Goal: Answer question/provide support

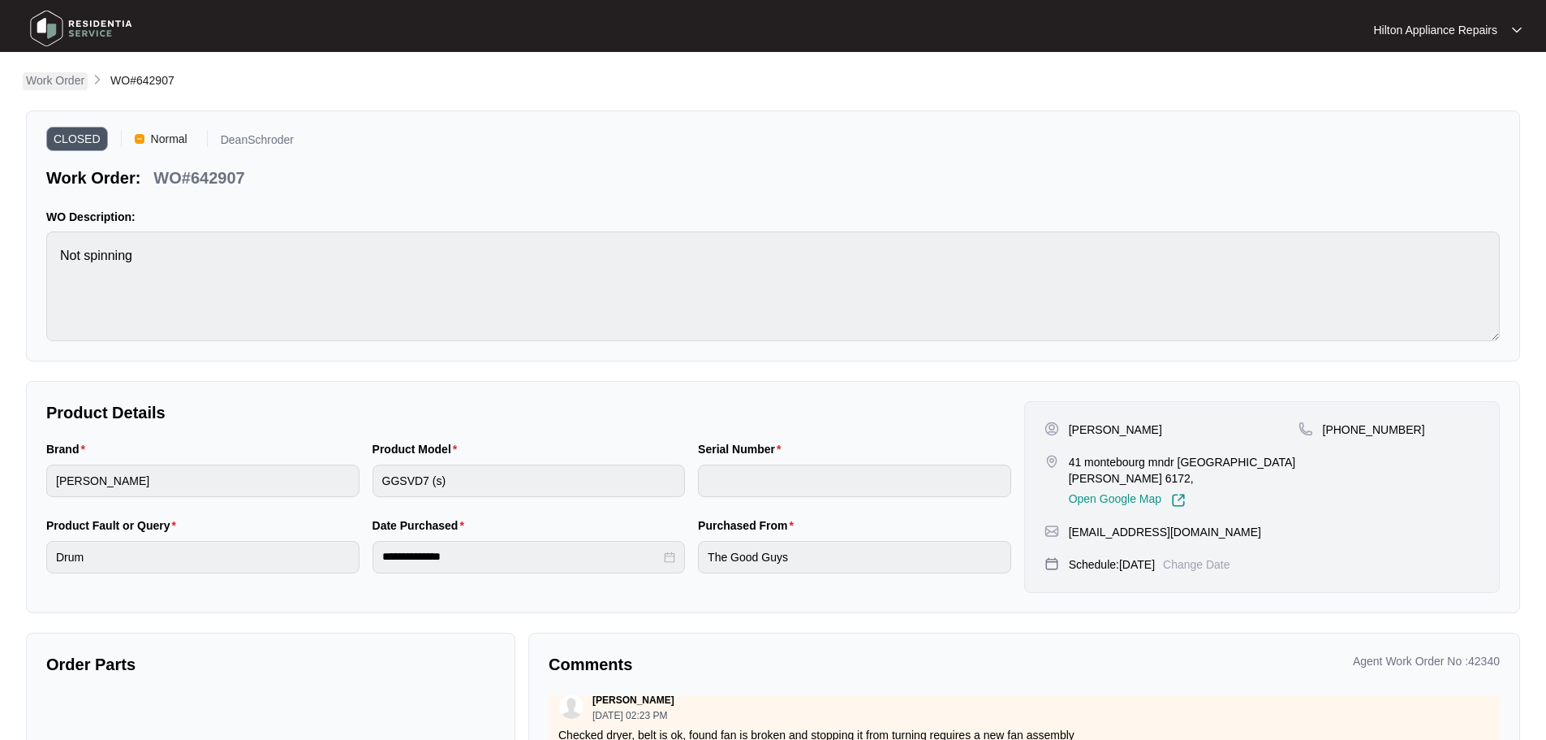
click at [71, 88] on link "Work Order" at bounding box center [55, 81] width 65 height 18
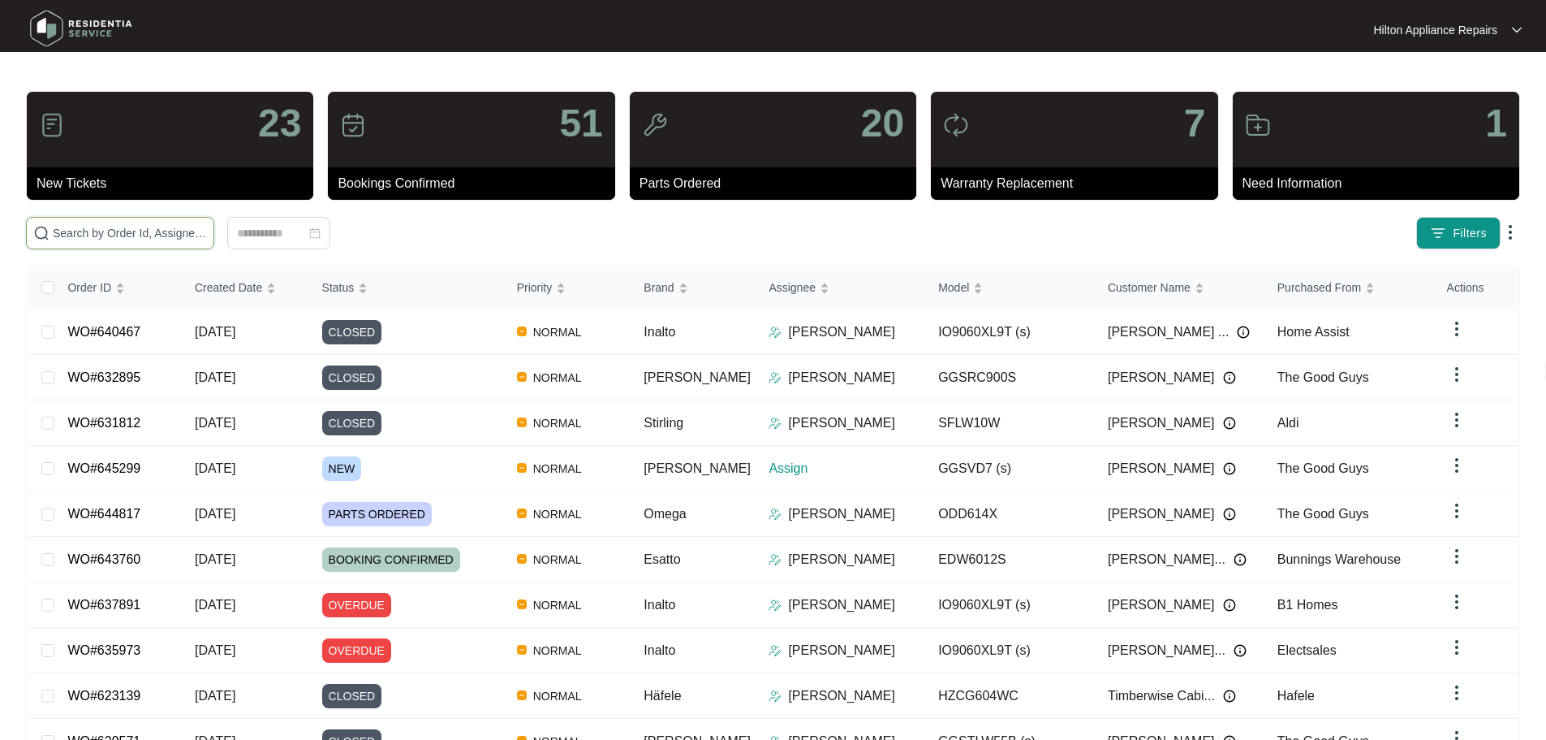
click at [207, 232] on input "text" at bounding box center [130, 233] width 154 height 18
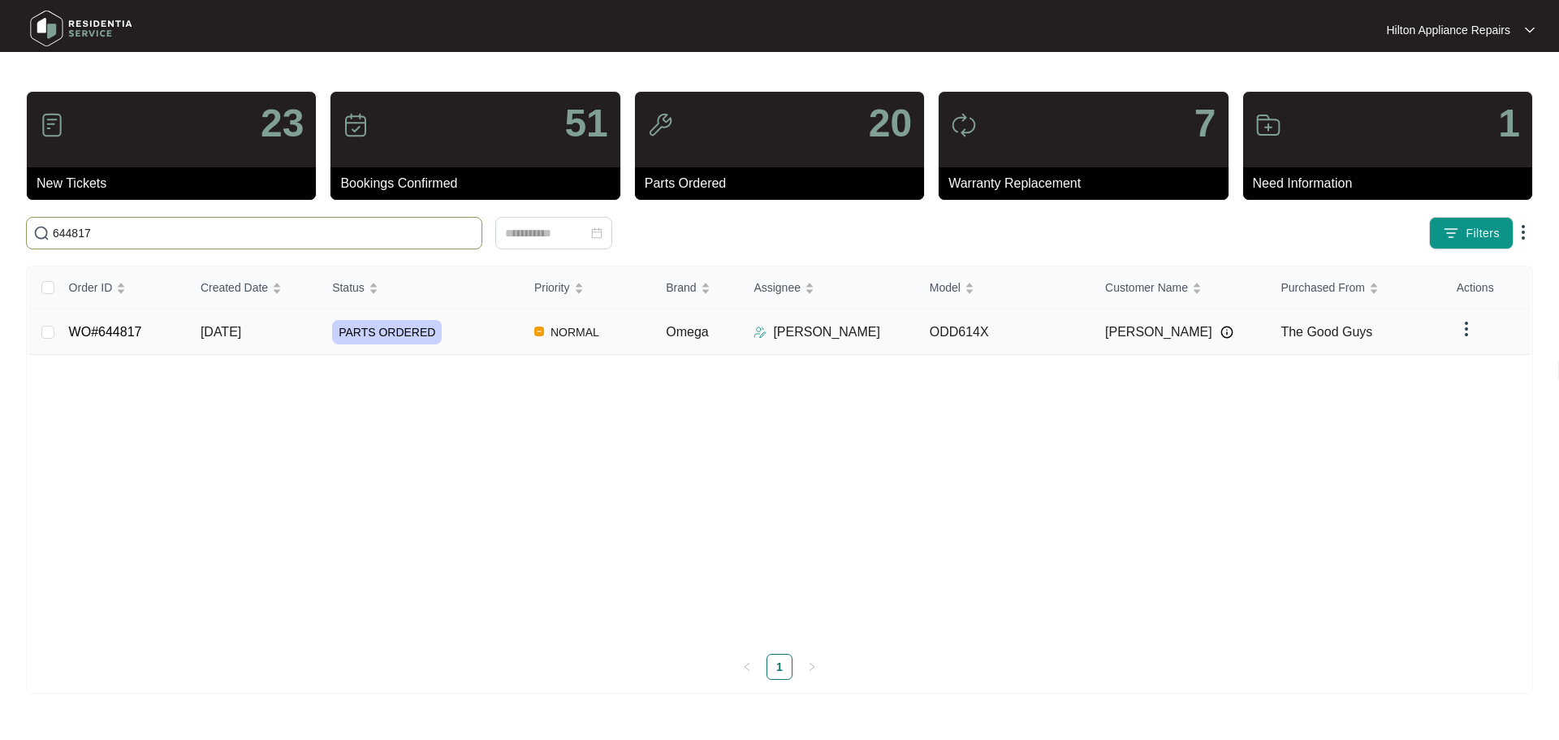
type input "644817"
click at [482, 333] on div "PARTS ORDERED" at bounding box center [426, 332] width 189 height 24
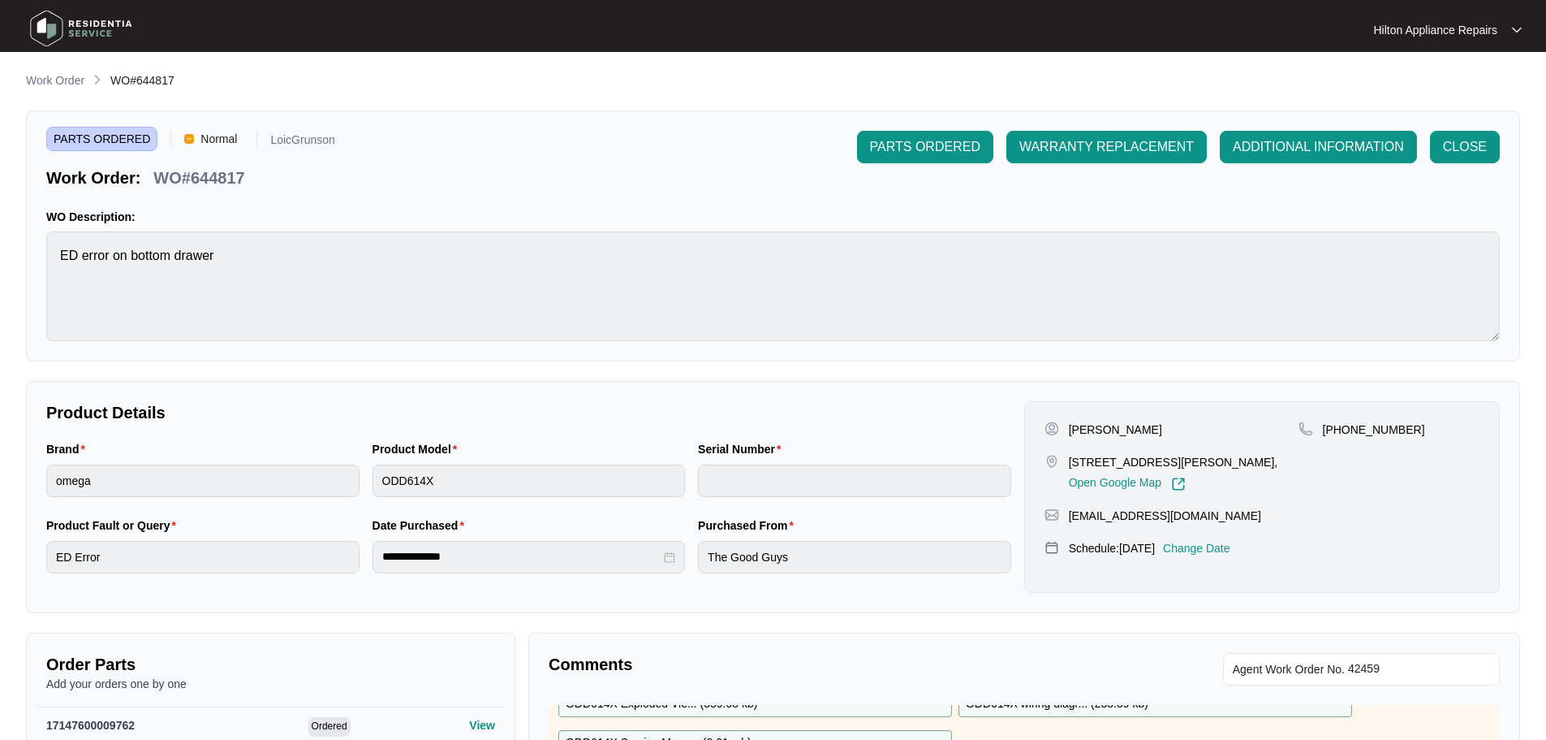
click at [36, 68] on main "**********" at bounding box center [773, 540] width 1546 height 1080
click at [37, 81] on p "Work Order" at bounding box center [55, 80] width 58 height 16
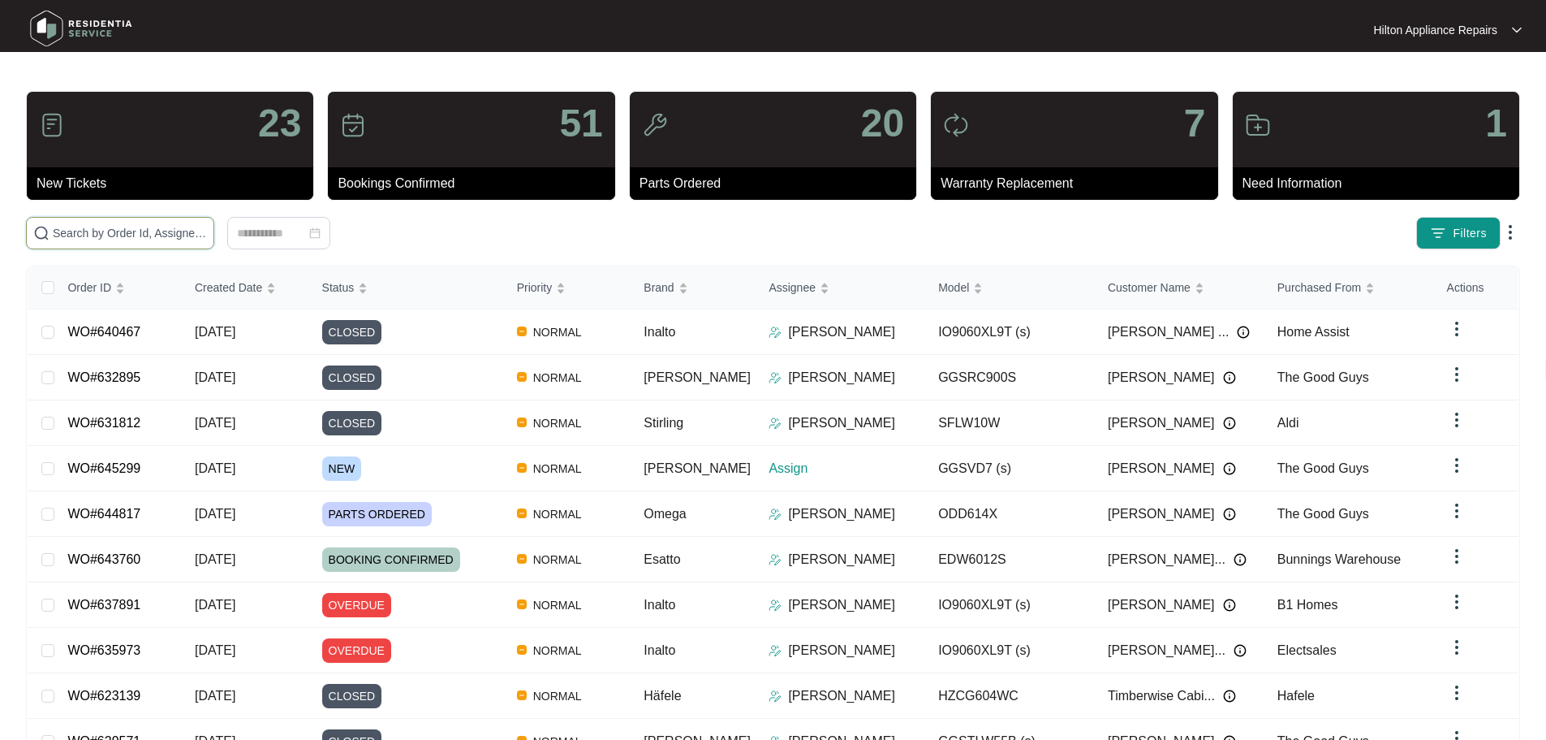
click at [207, 234] on input "text" at bounding box center [130, 233] width 154 height 18
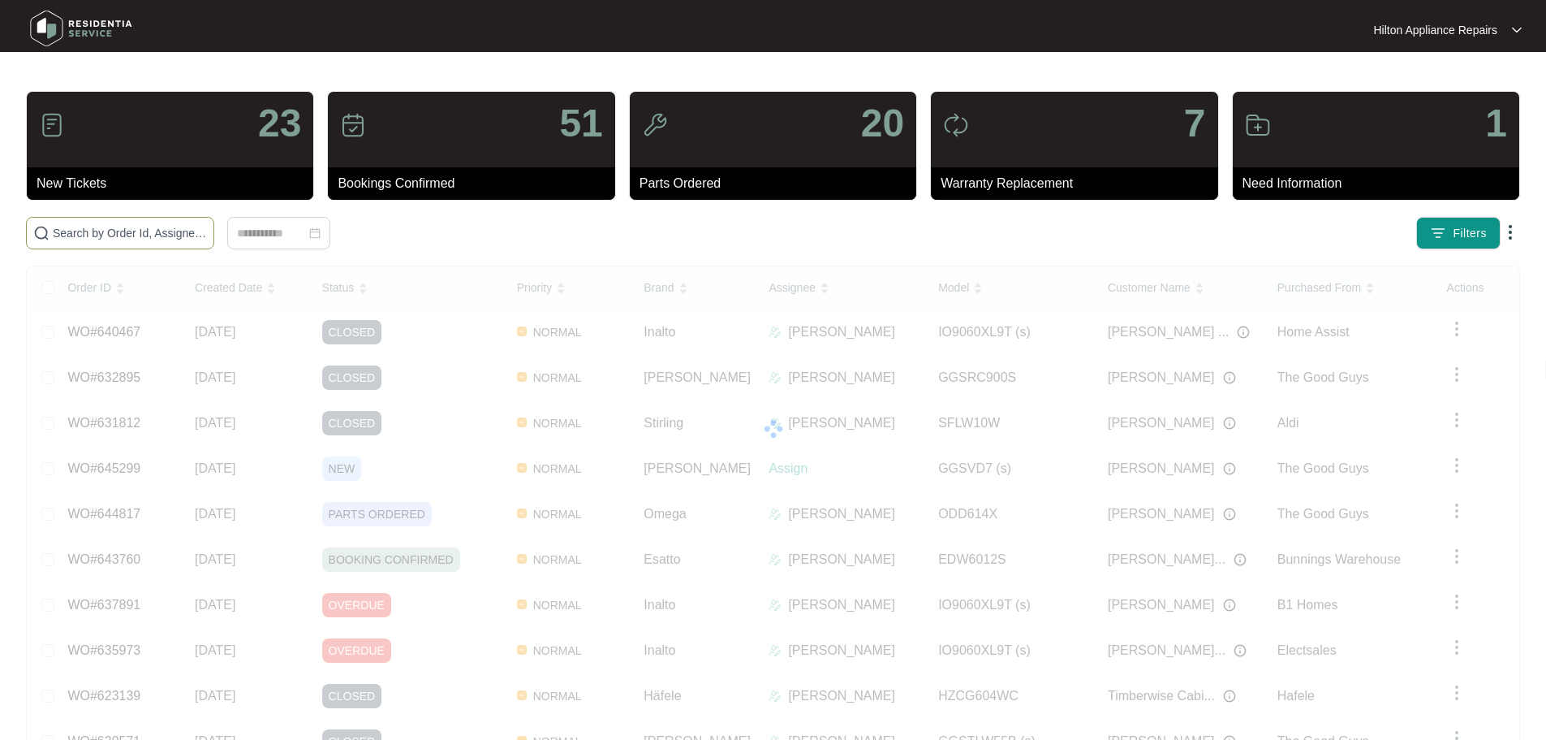
click at [118, 239] on input "text" at bounding box center [130, 233] width 154 height 18
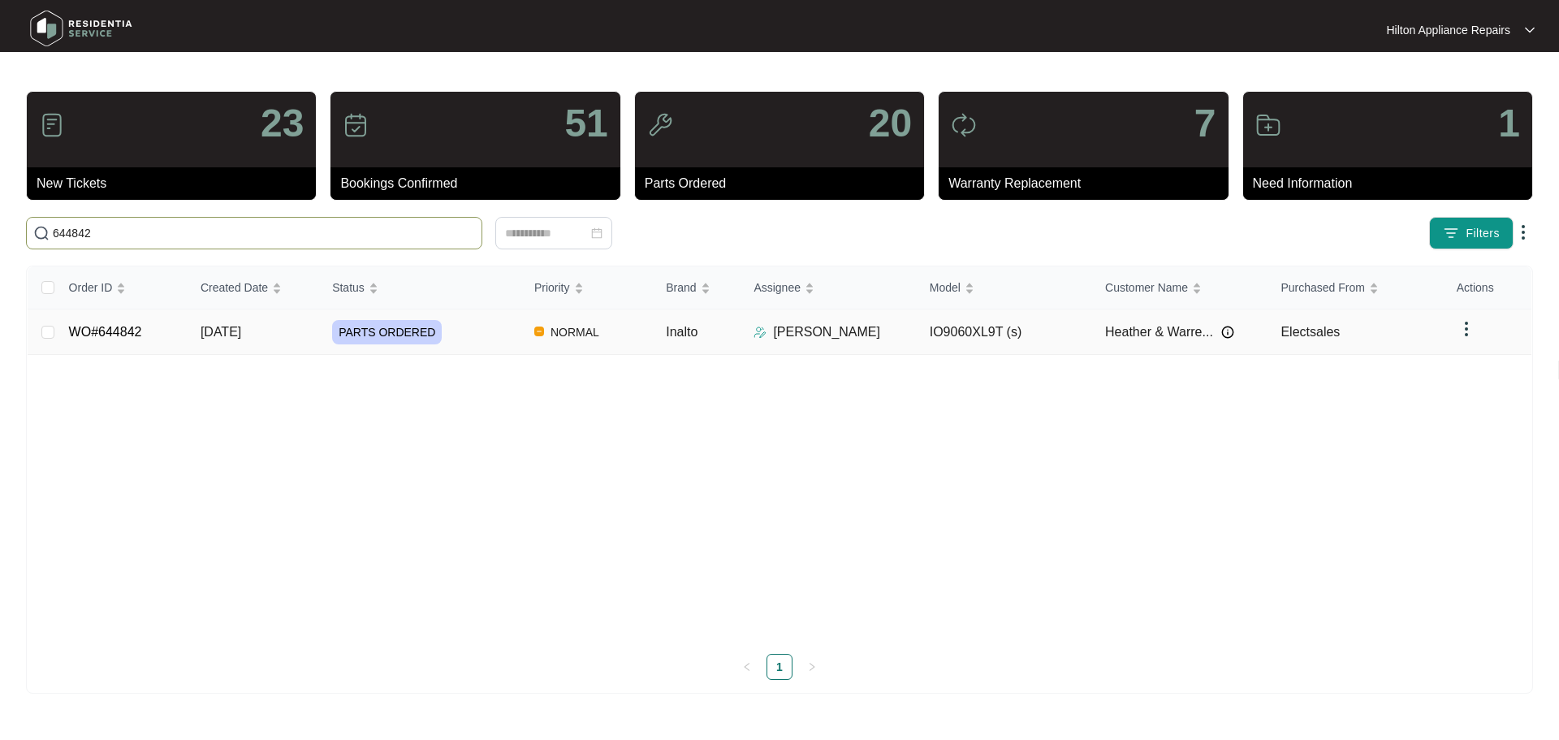
type input "644842"
click at [489, 321] on div "PARTS ORDERED" at bounding box center [426, 332] width 189 height 24
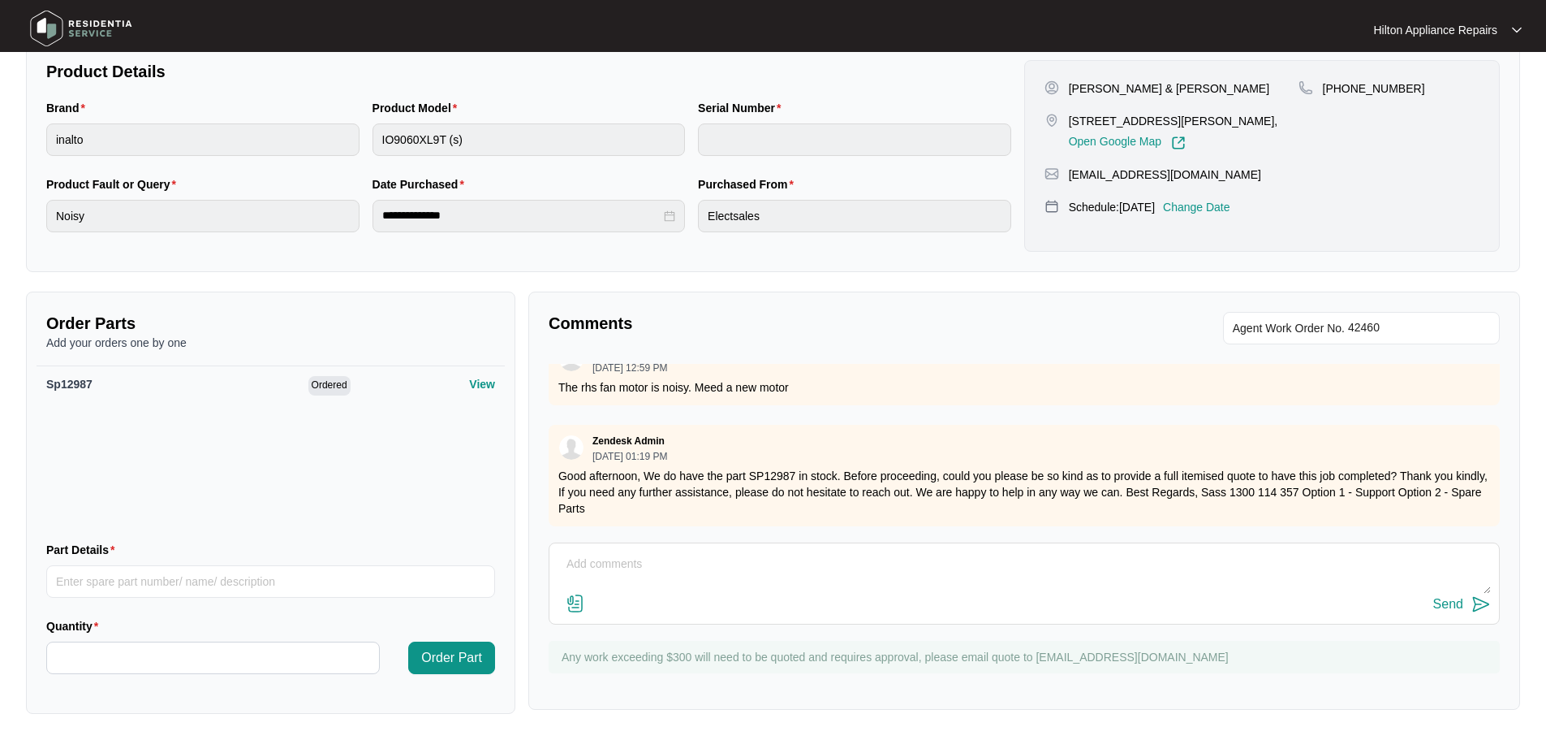
scroll to position [301, 0]
click at [731, 567] on textarea at bounding box center [1025, 572] width 934 height 42
type textarea "Hi Sass, This would be $179"
click at [1450, 601] on div "Send" at bounding box center [1449, 604] width 30 height 15
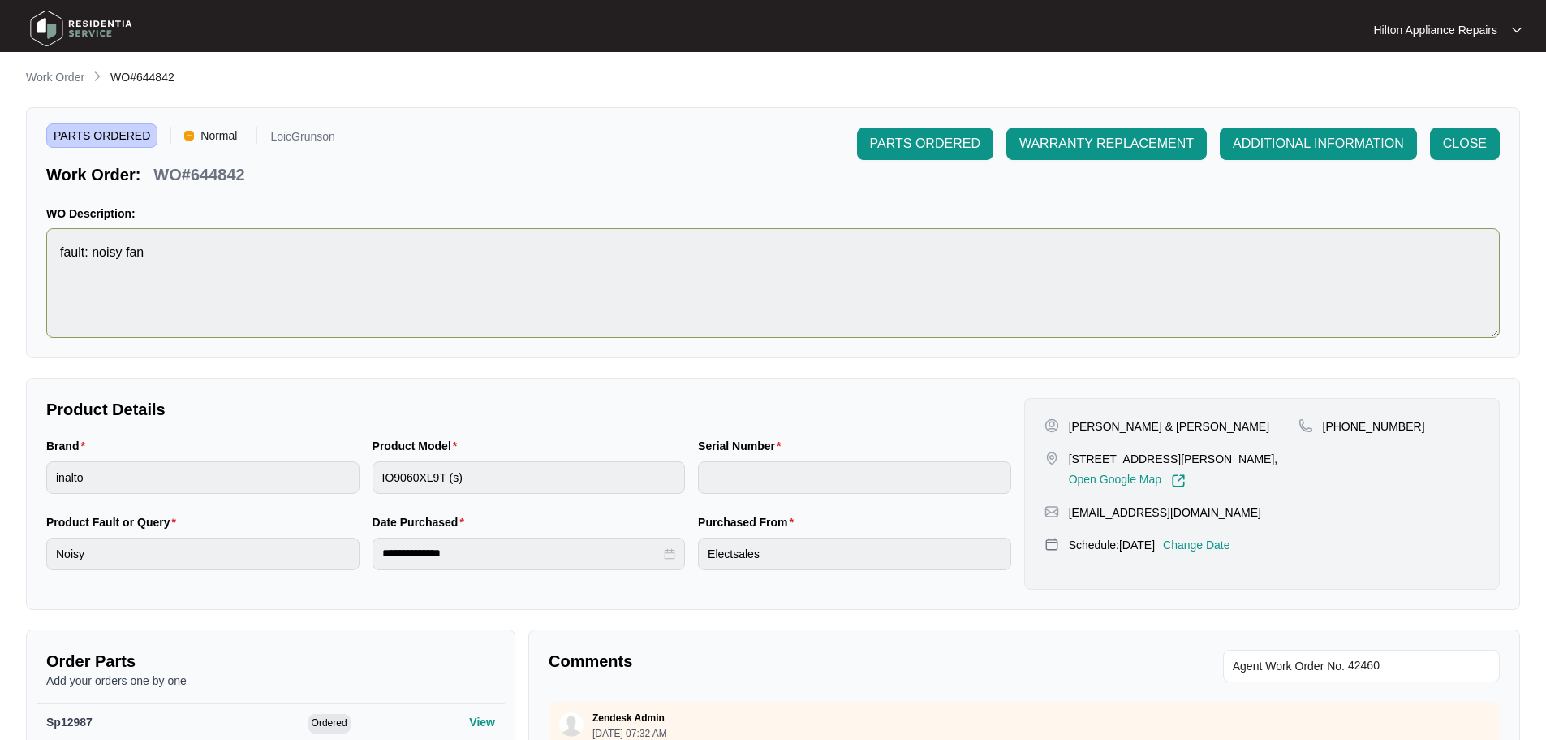
scroll to position [0, 0]
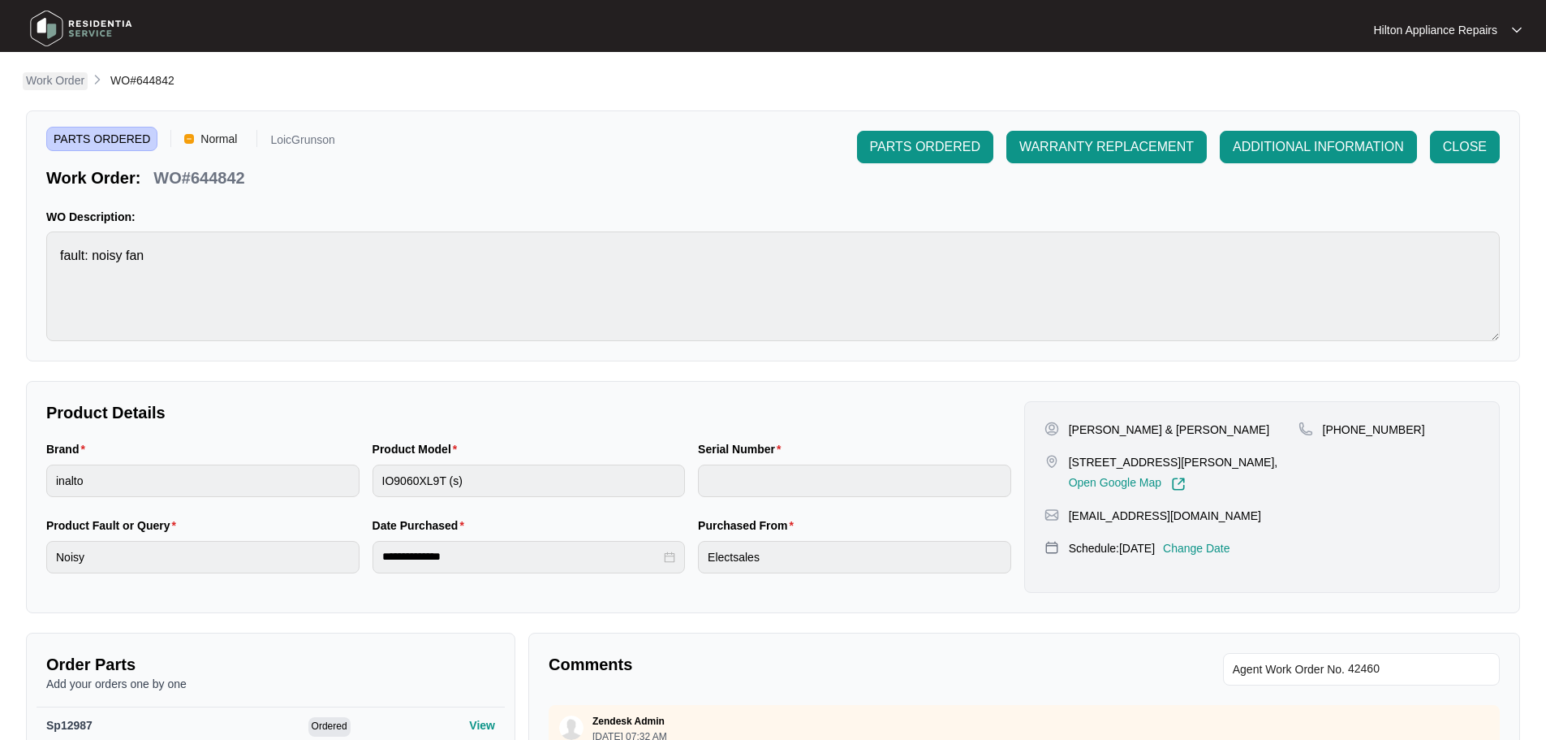
click at [50, 80] on p "Work Order" at bounding box center [55, 80] width 58 height 16
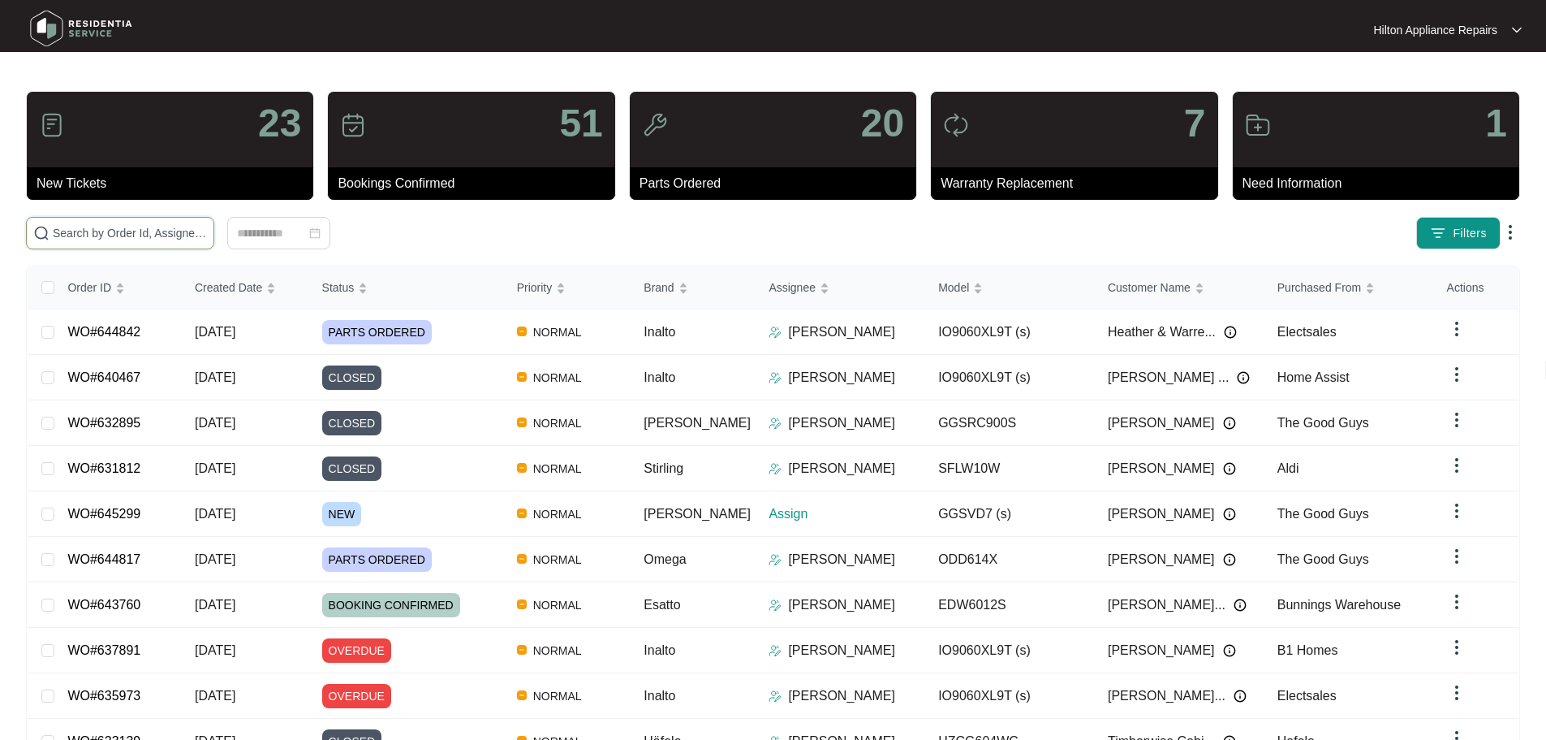
click at [207, 226] on input "text" at bounding box center [130, 233] width 154 height 18
